Goal: Task Accomplishment & Management: Manage account settings

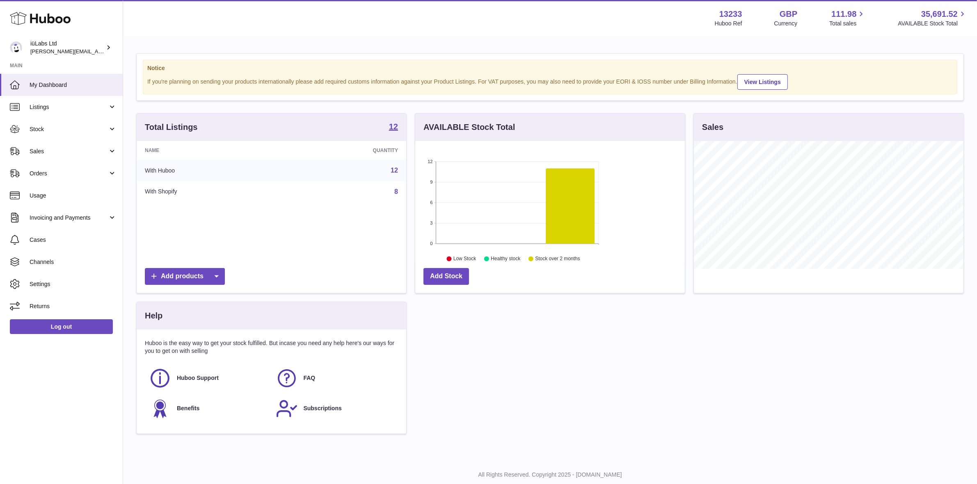
scroll to position [128, 269]
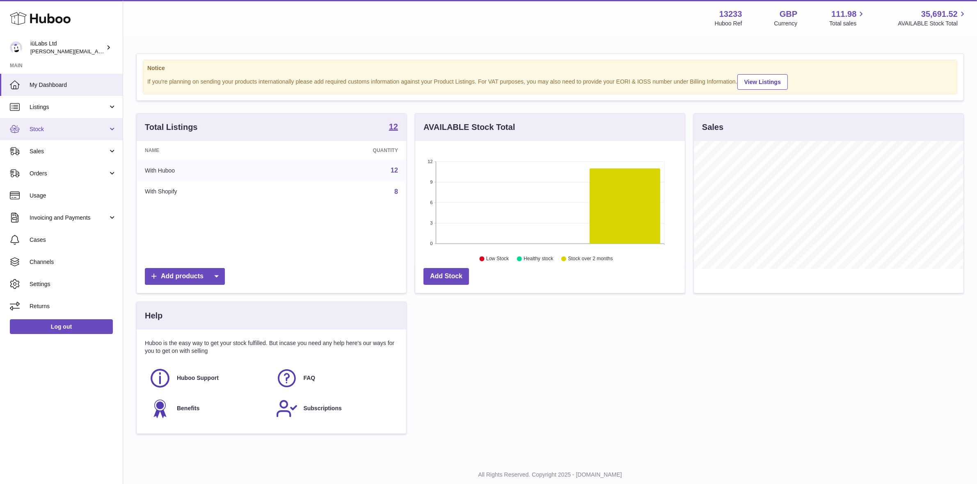
click at [45, 126] on span "Stock" at bounding box center [69, 130] width 78 height 8
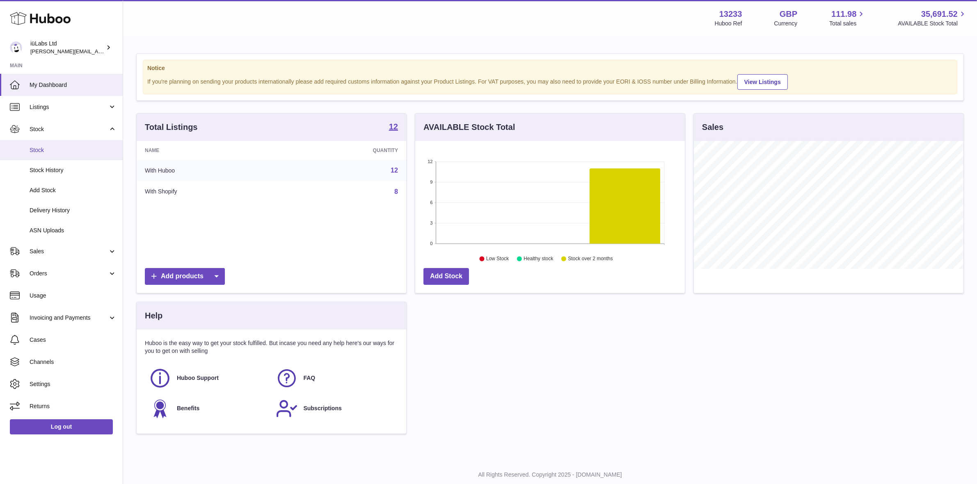
click at [53, 148] on span "Stock" at bounding box center [73, 150] width 87 height 8
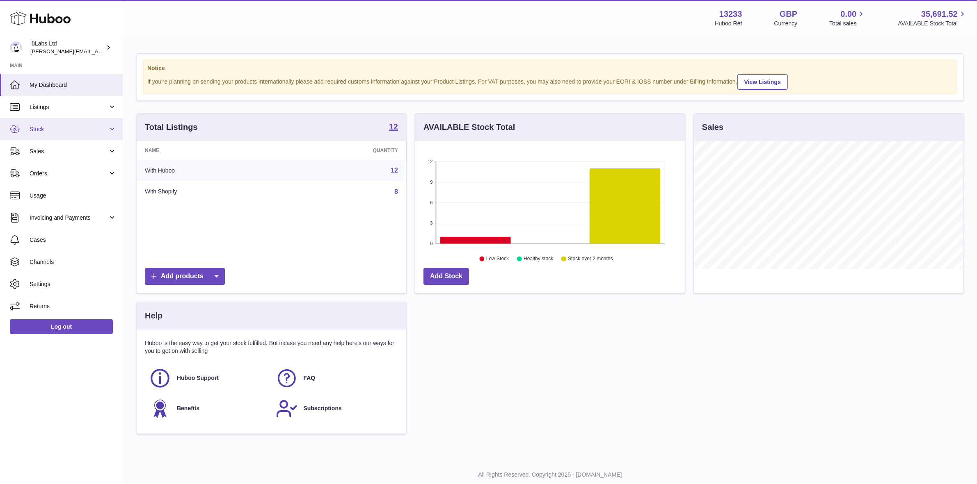
click at [46, 120] on link "Stock" at bounding box center [61, 129] width 123 height 22
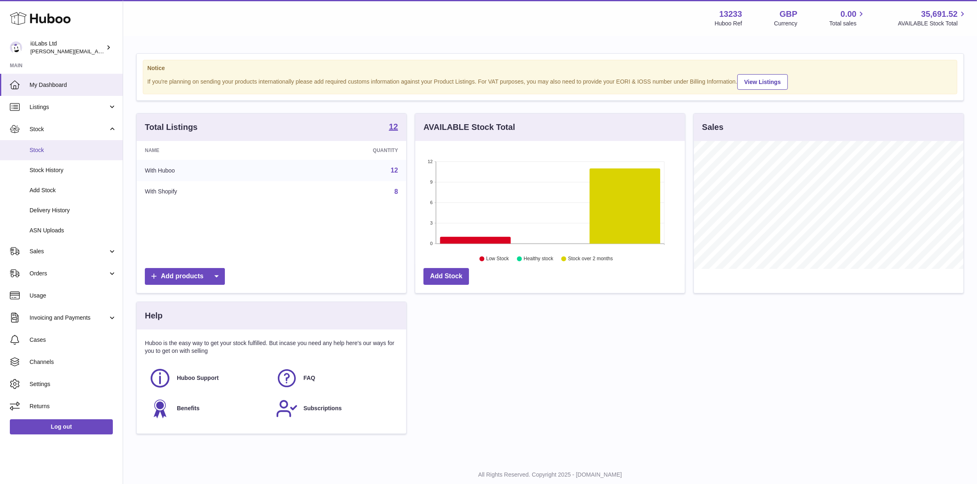
click at [49, 146] on link "Stock" at bounding box center [61, 150] width 123 height 20
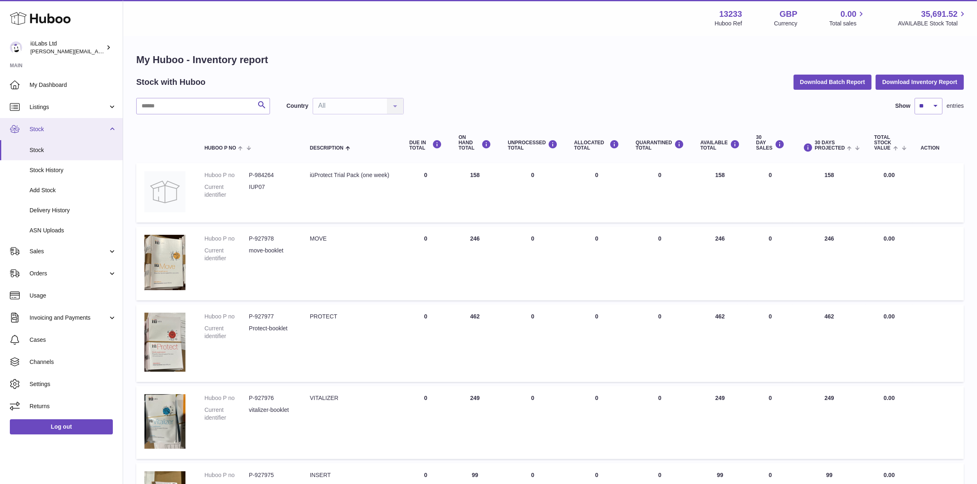
click at [59, 130] on span "Stock" at bounding box center [69, 130] width 78 height 8
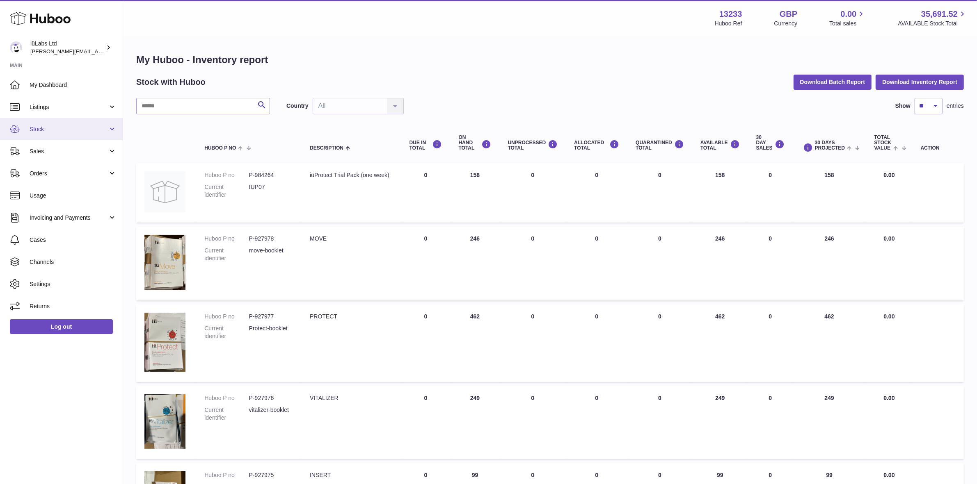
click at [62, 132] on span "Stock" at bounding box center [69, 130] width 78 height 8
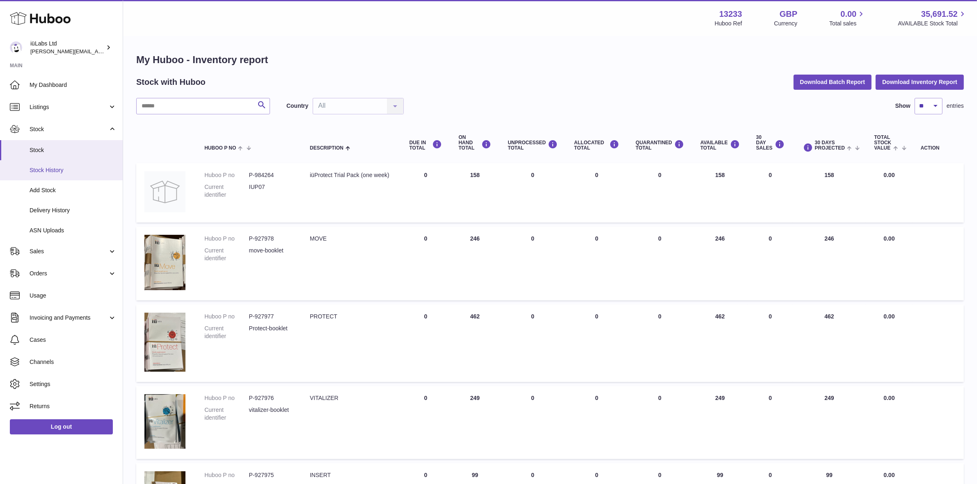
click at [57, 171] on span "Stock History" at bounding box center [73, 171] width 87 height 8
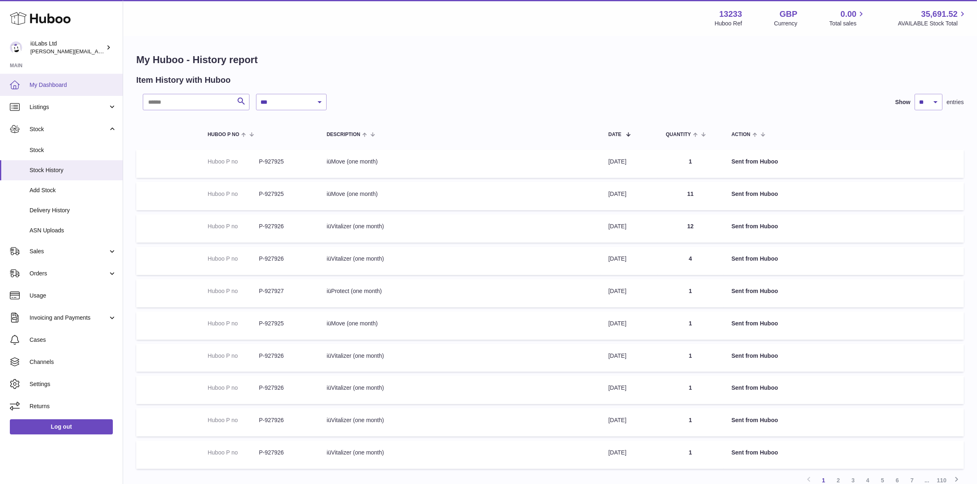
click at [57, 78] on link "My Dashboard" at bounding box center [61, 85] width 123 height 22
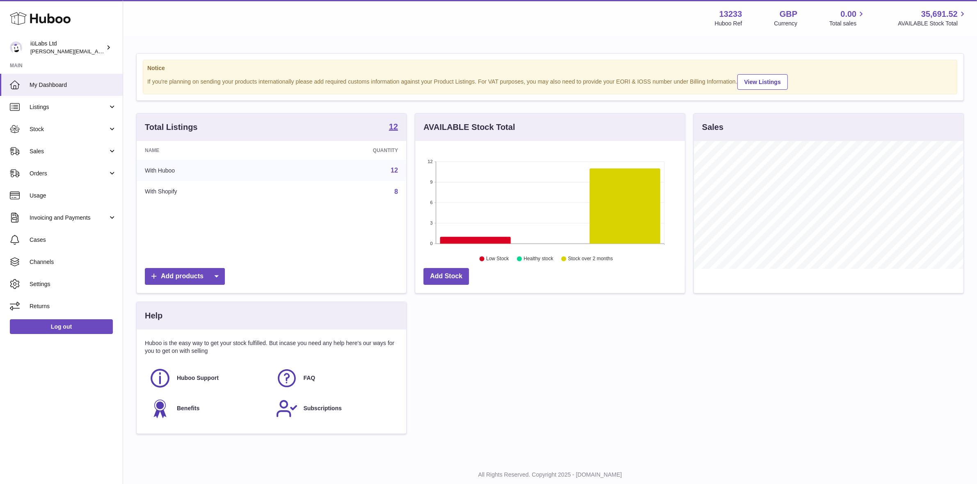
scroll to position [128, 269]
click at [656, 147] on icon "12 9 6 3 0 Stock over 2 months 11 Low Stock Healthy stock Stock over 2 months" at bounding box center [549, 202] width 269 height 123
click at [470, 242] on icon at bounding box center [475, 240] width 71 height 7
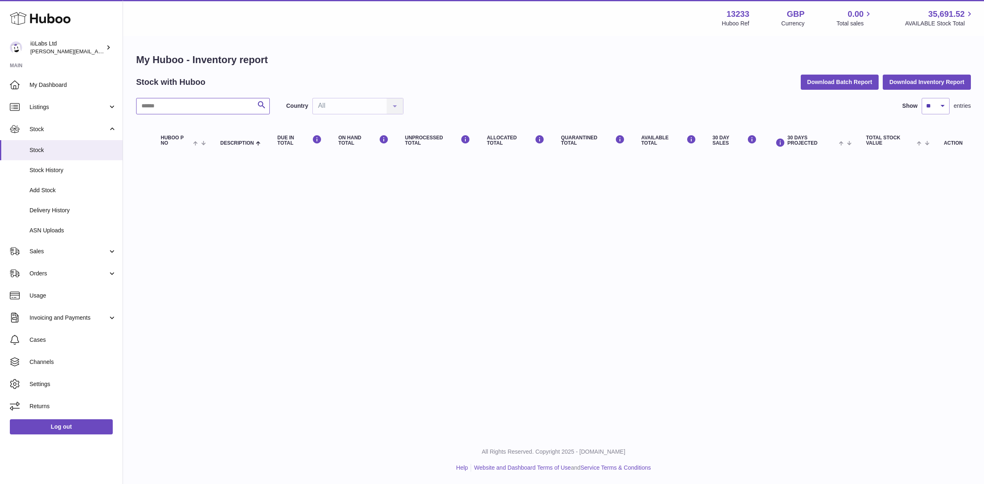
click at [231, 113] on input "text" at bounding box center [203, 106] width 134 height 16
click at [74, 167] on span "Stock History" at bounding box center [73, 171] width 87 height 8
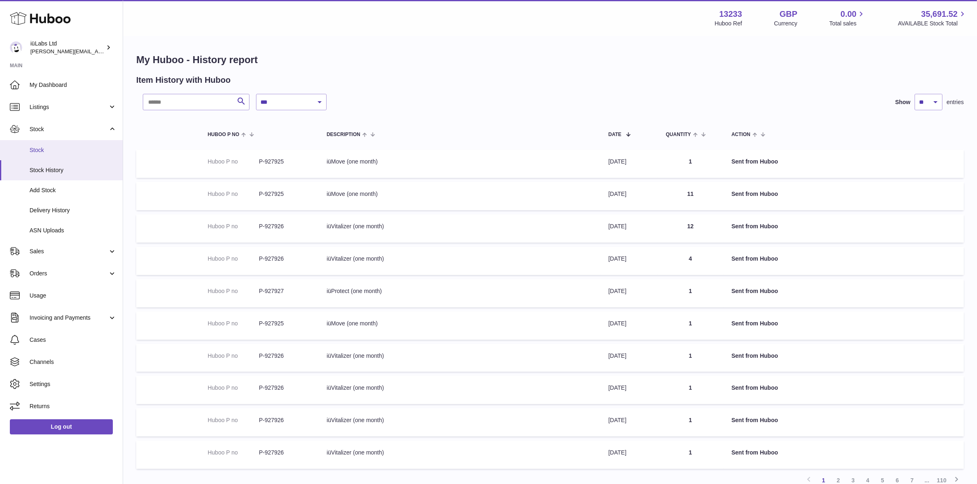
click at [52, 145] on link "Stock" at bounding box center [61, 150] width 123 height 20
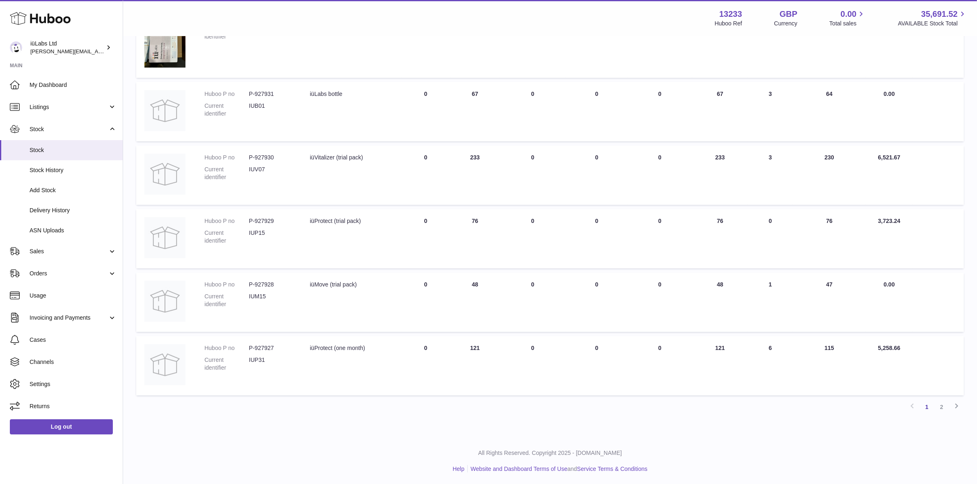
scroll to position [460, 0]
drag, startPoint x: 487, startPoint y: 347, endPoint x: 457, endPoint y: 345, distance: 29.6
click at [457, 345] on td "ON HAND Total 121" at bounding box center [474, 365] width 49 height 59
click at [927, 407] on link "1" at bounding box center [926, 406] width 15 height 15
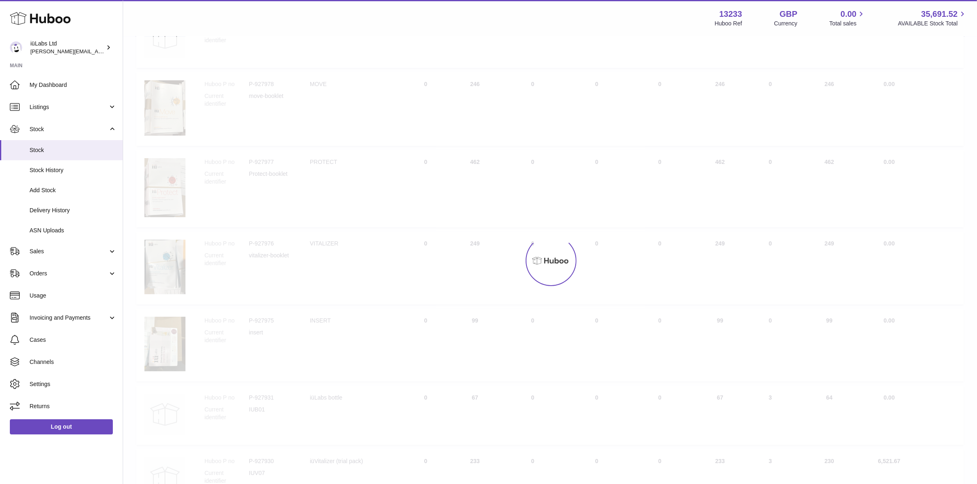
scroll to position [37, 0]
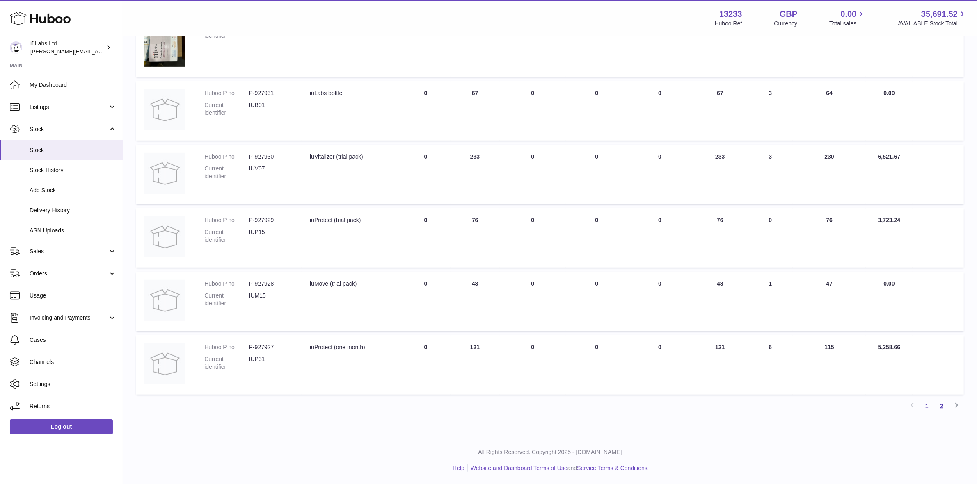
click at [940, 401] on link "2" at bounding box center [941, 406] width 15 height 15
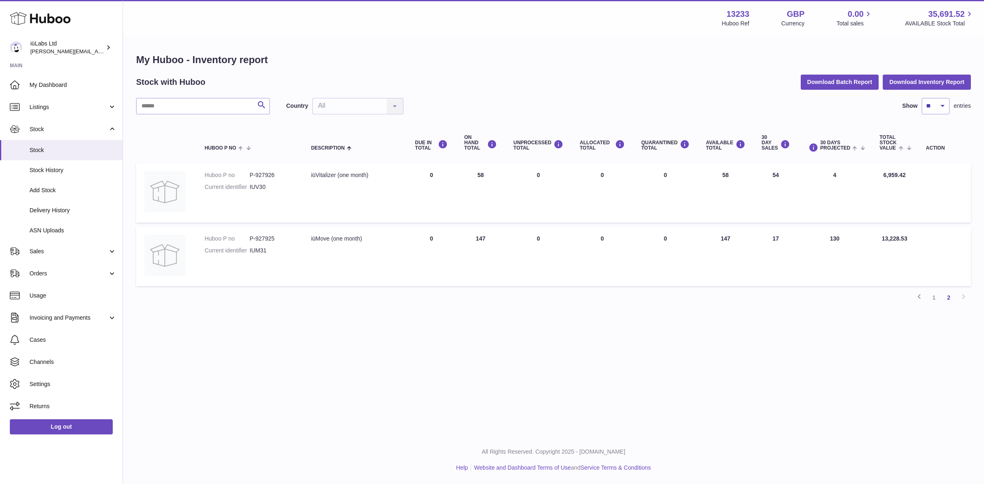
drag, startPoint x: 932, startPoint y: 301, endPoint x: 737, endPoint y: 290, distance: 196.0
click at [932, 301] on link "1" at bounding box center [934, 297] width 15 height 15
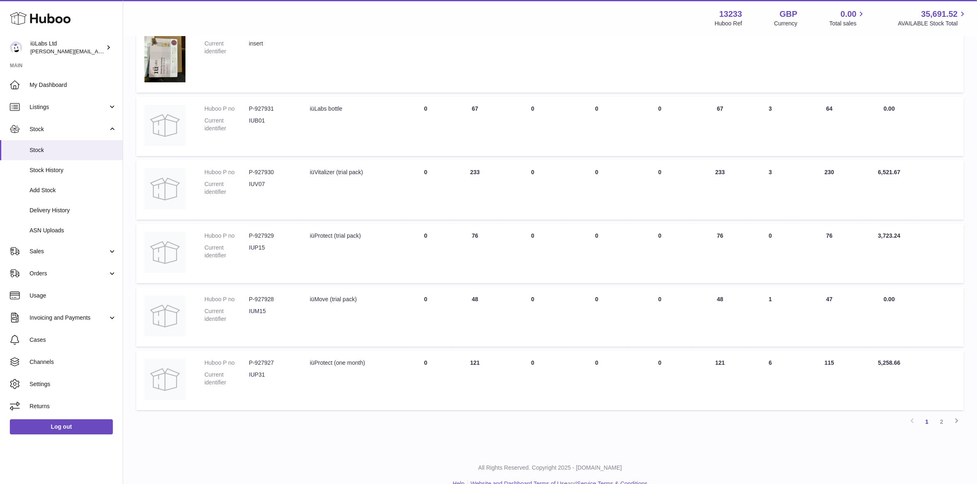
scroll to position [460, 0]
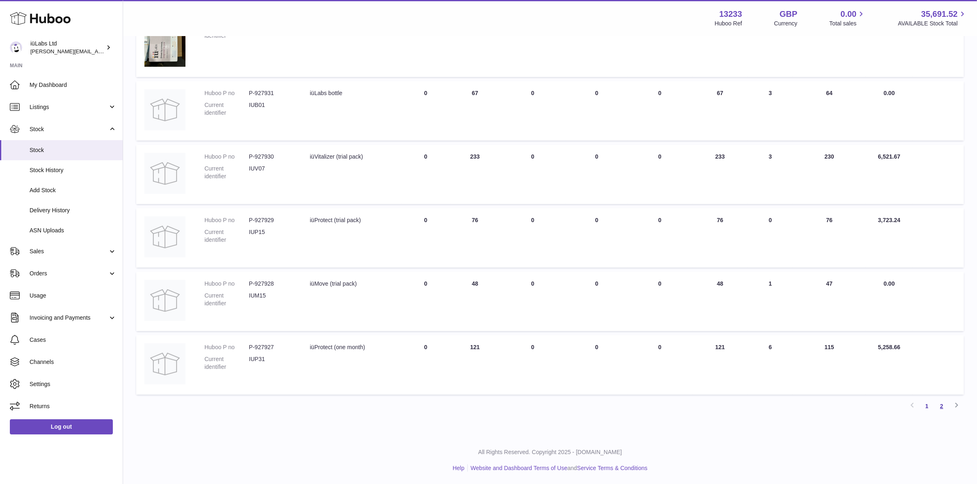
click at [939, 405] on link "2" at bounding box center [941, 406] width 15 height 15
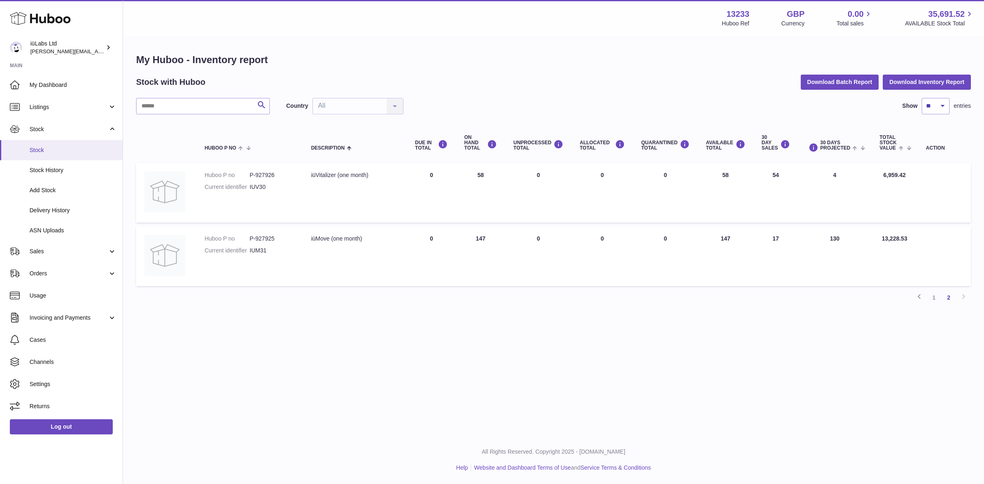
click at [57, 155] on link "Stock" at bounding box center [61, 150] width 123 height 20
click at [59, 253] on span "Sales" at bounding box center [69, 252] width 78 height 8
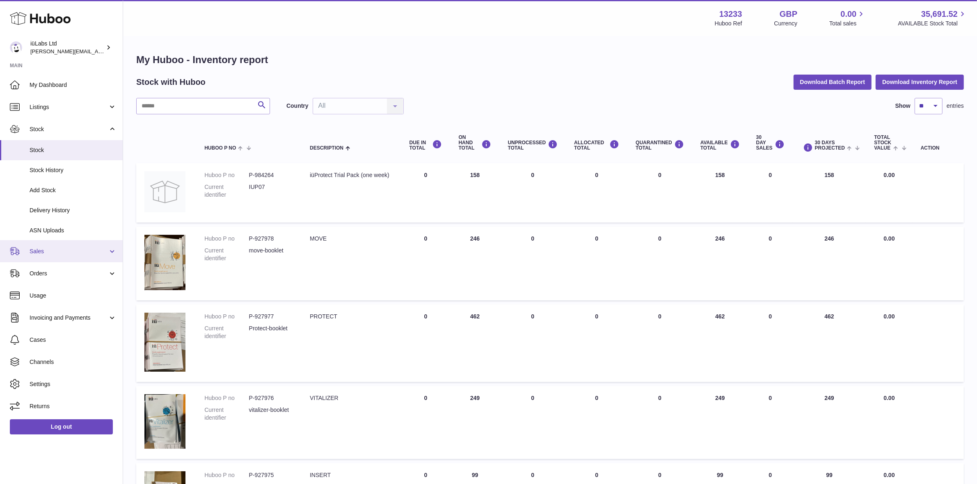
click at [46, 252] on span "Sales" at bounding box center [69, 252] width 78 height 8
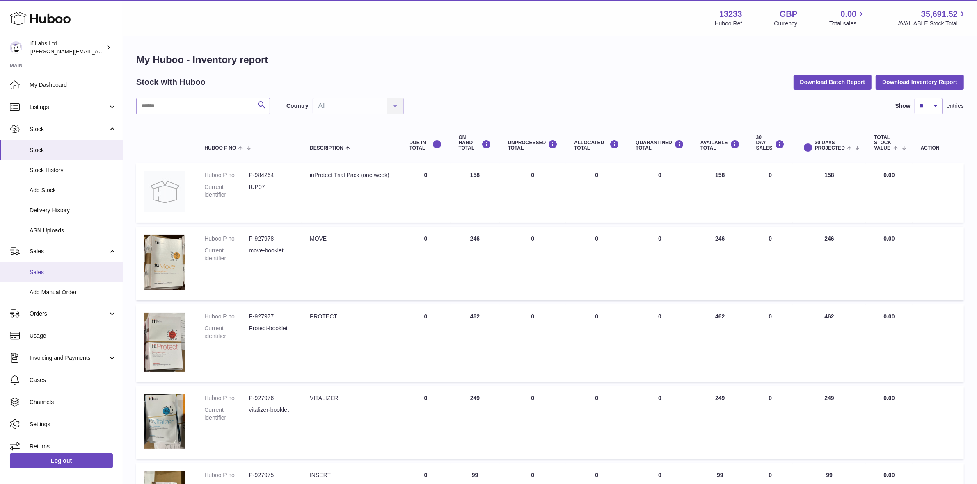
click at [44, 274] on span "Sales" at bounding box center [73, 273] width 87 height 8
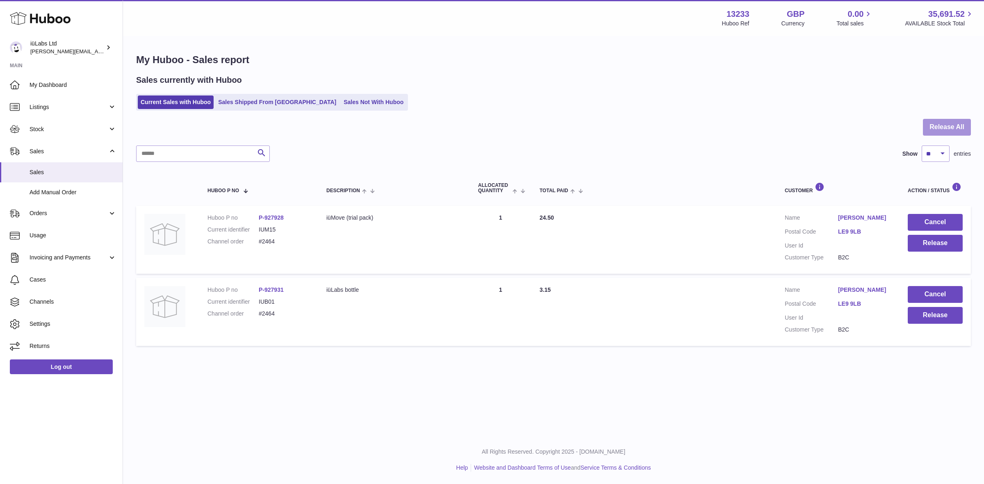
click at [946, 128] on button "Release All" at bounding box center [947, 127] width 48 height 17
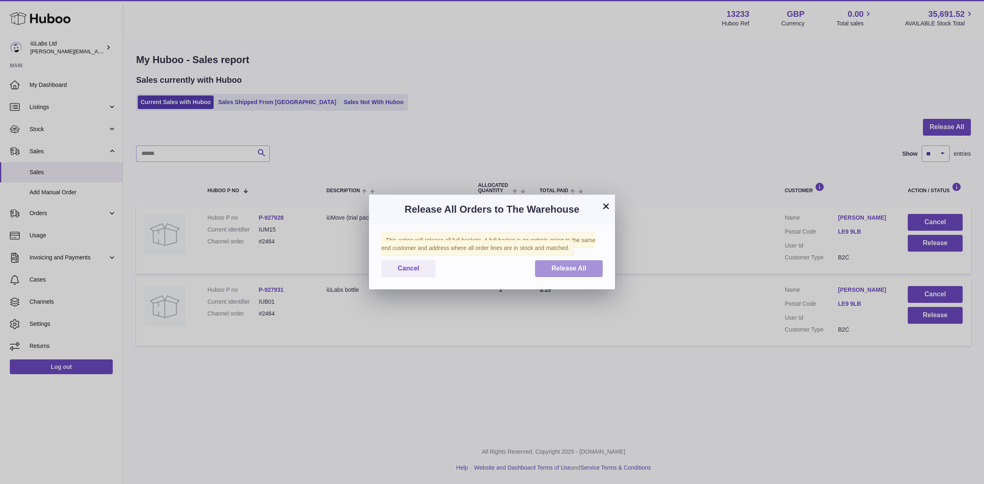
click at [586, 272] on button "Release All" at bounding box center [569, 268] width 68 height 17
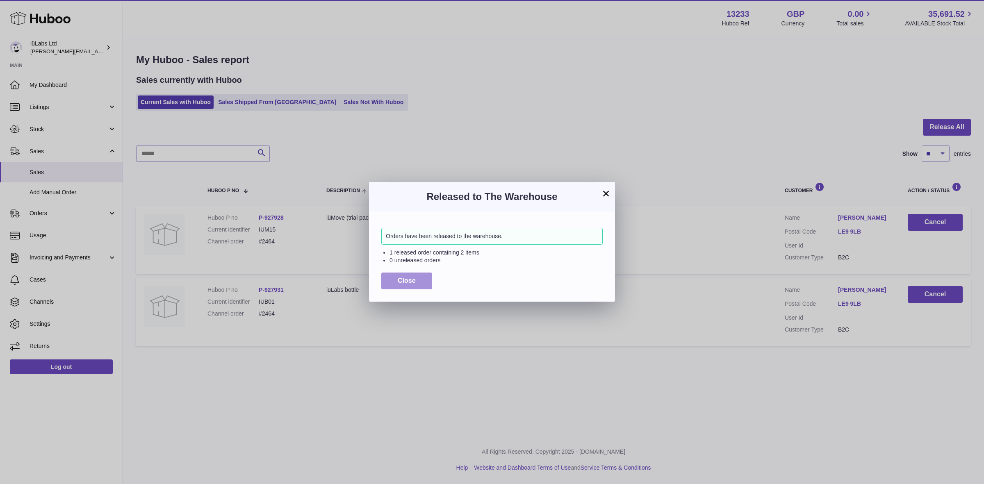
click at [402, 278] on span "Close" at bounding box center [407, 280] width 18 height 7
